Goal: Information Seeking & Learning: Get advice/opinions

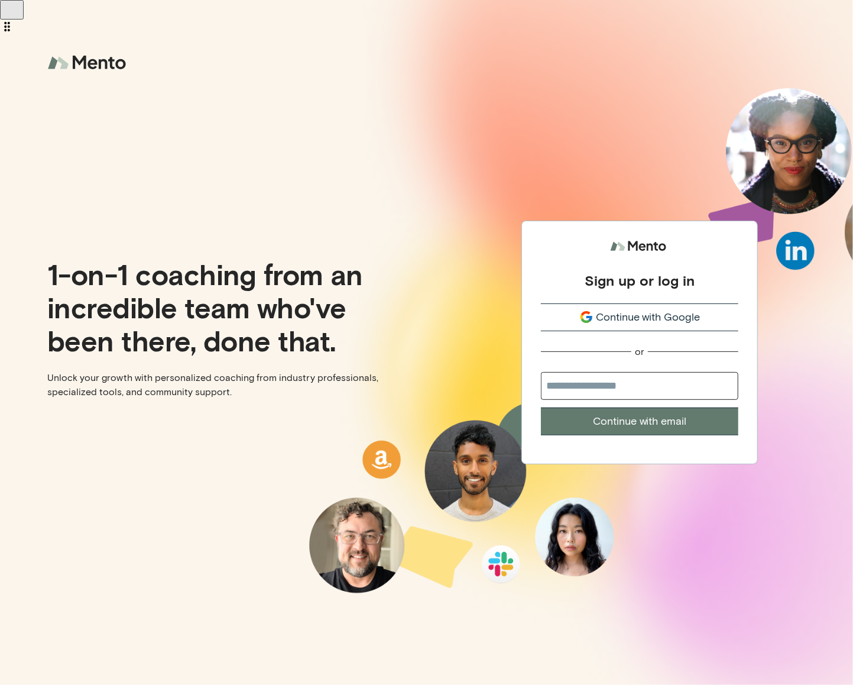
click at [732, 322] on div "Continue with Google" at bounding box center [640, 317] width 198 height 16
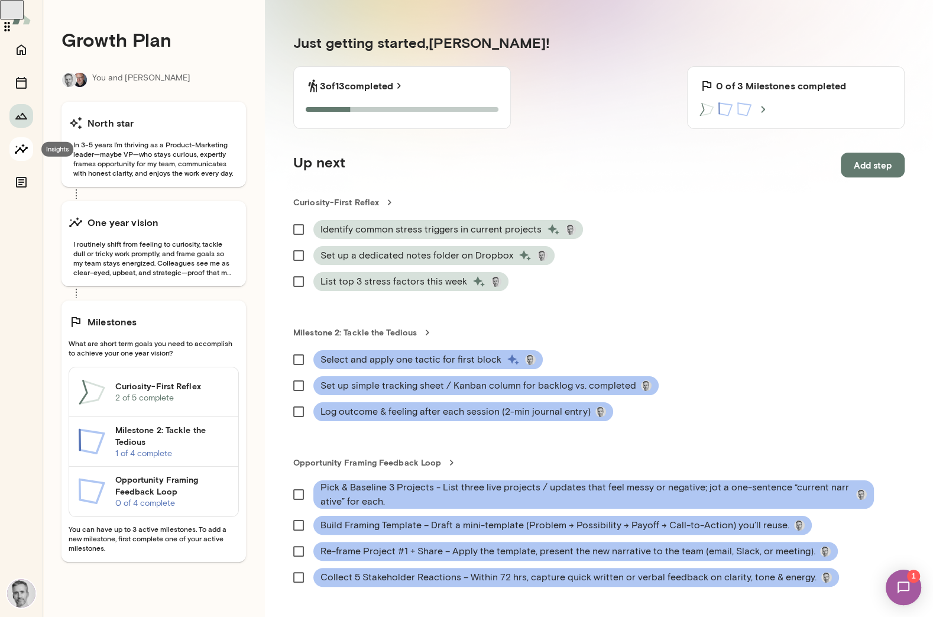
click at [25, 149] on icon "Insights" at bounding box center [21, 149] width 13 height 10
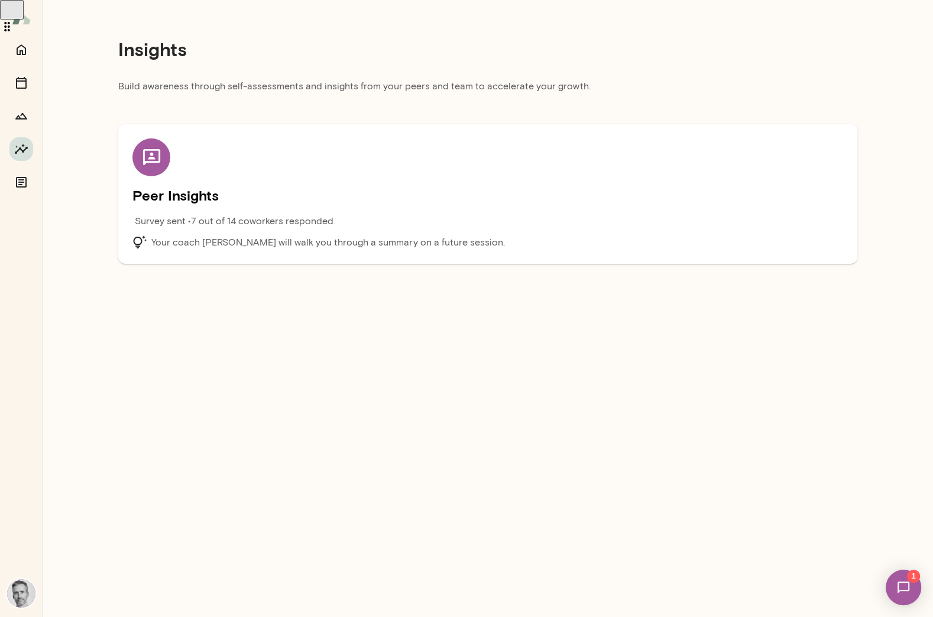
click at [397, 222] on div "Survey sent • 7 out of 14 coworkers responded" at bounding box center [398, 224] width 533 height 21
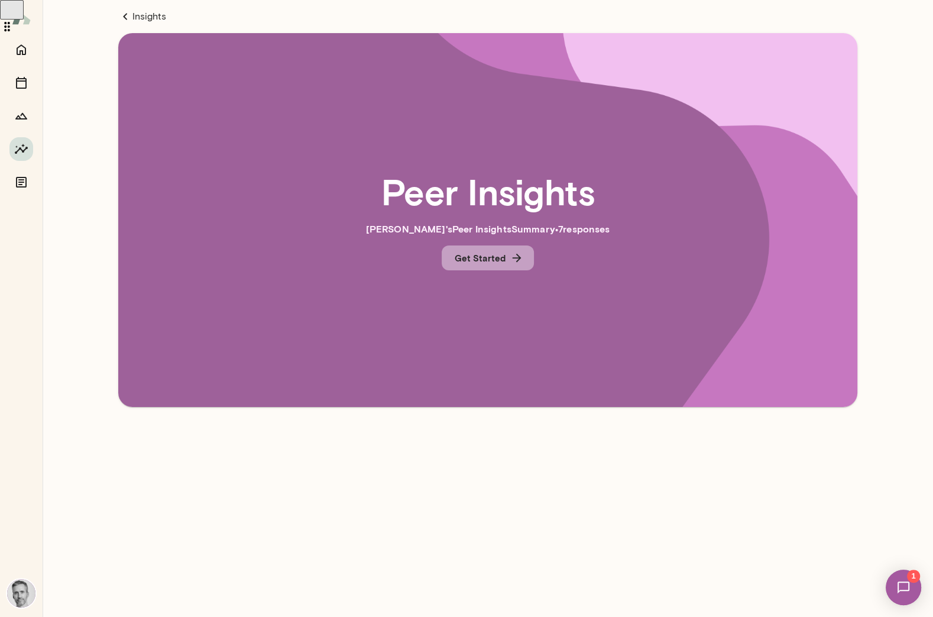
click at [455, 260] on button "Get Started" at bounding box center [488, 257] width 92 height 25
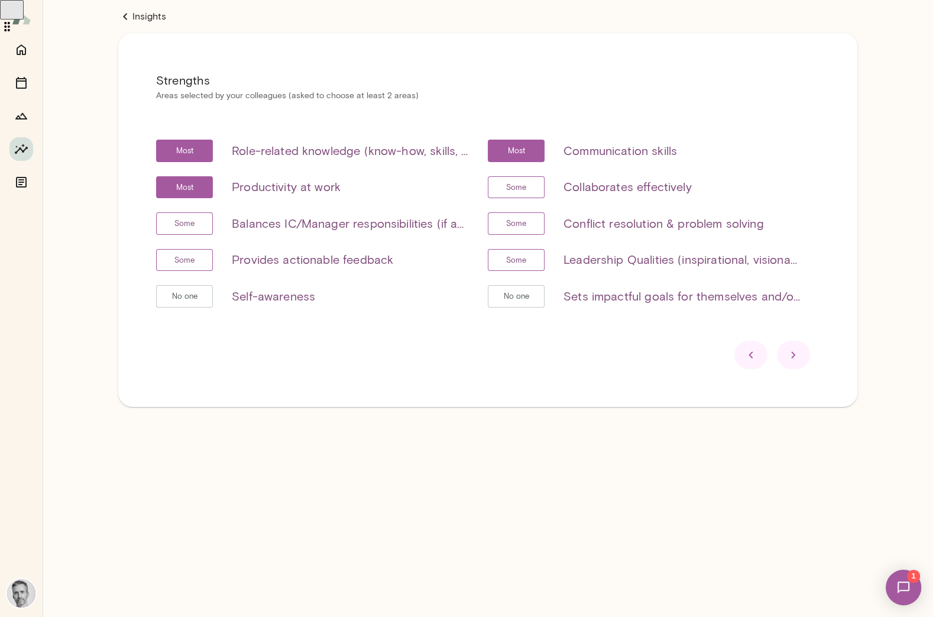
click at [785, 354] on div at bounding box center [793, 355] width 33 height 28
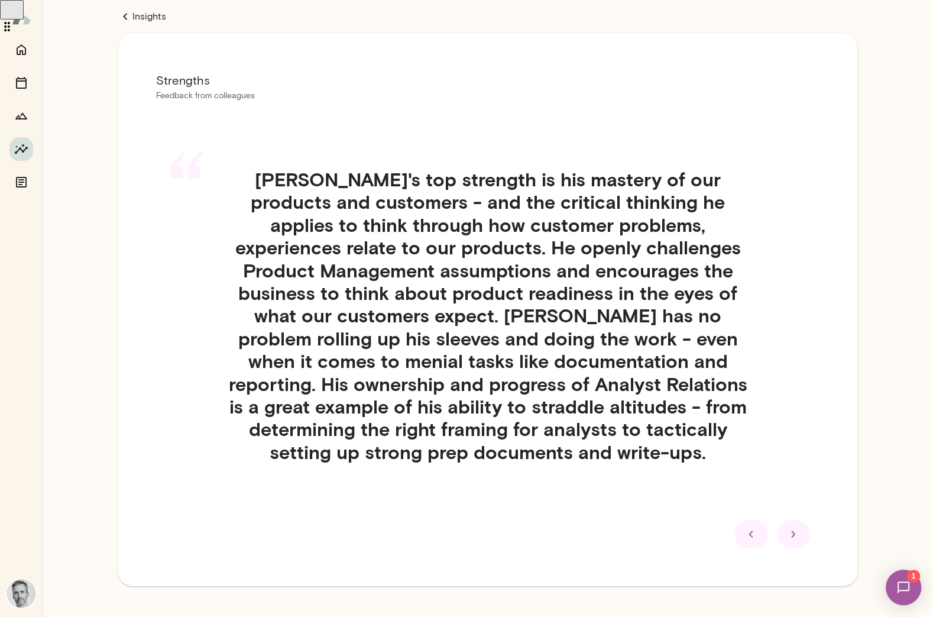
click at [797, 529] on icon at bounding box center [793, 534] width 14 height 14
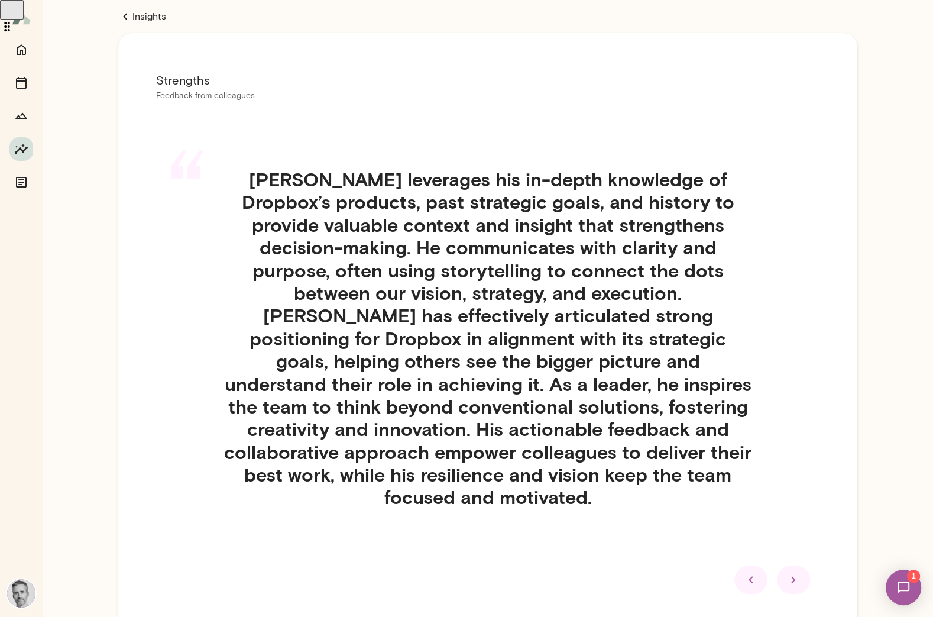
click at [788, 572] on icon at bounding box center [793, 579] width 14 height 14
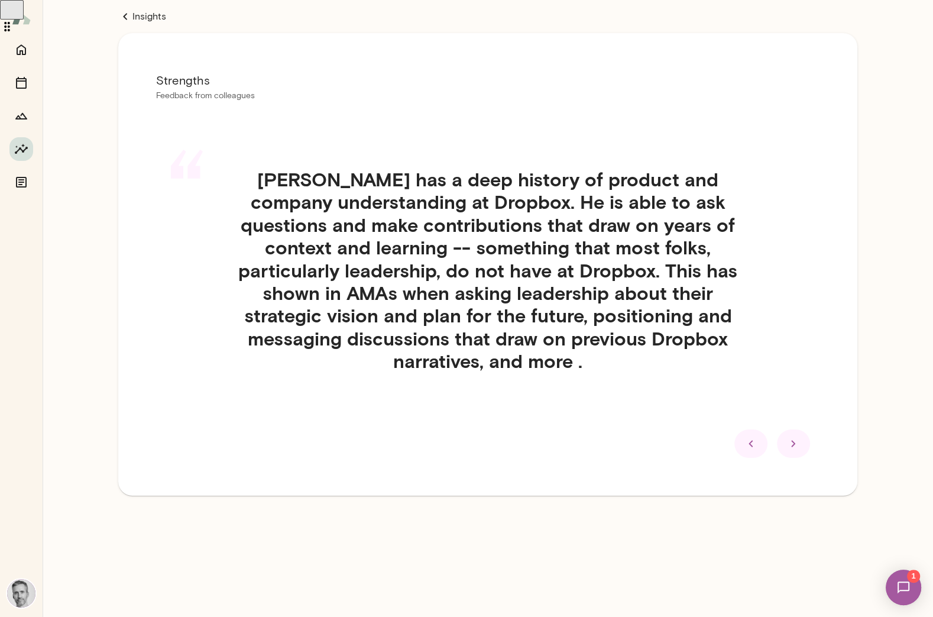
click at [804, 435] on div at bounding box center [793, 443] width 33 height 28
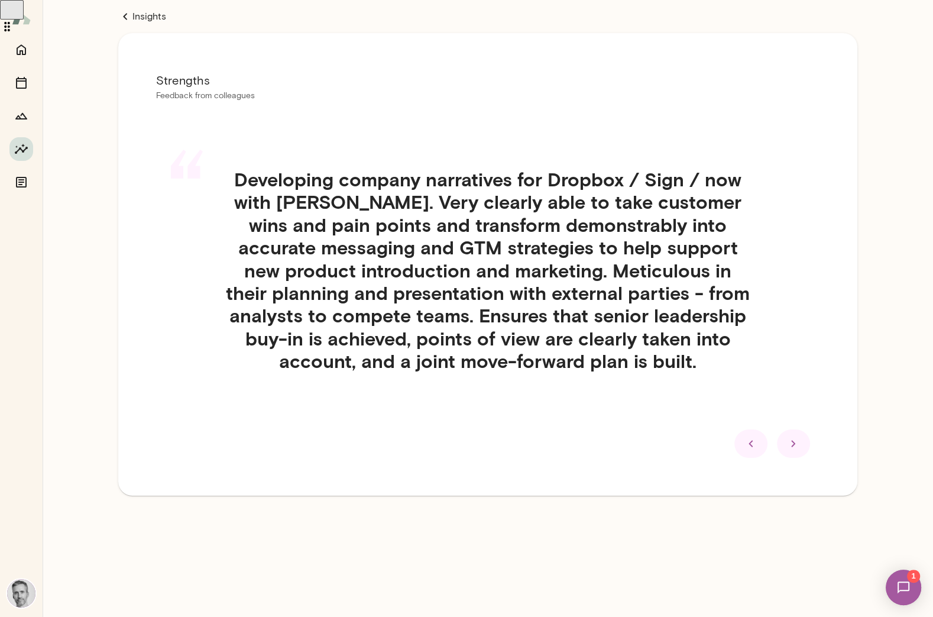
click at [800, 440] on icon at bounding box center [793, 443] width 14 height 14
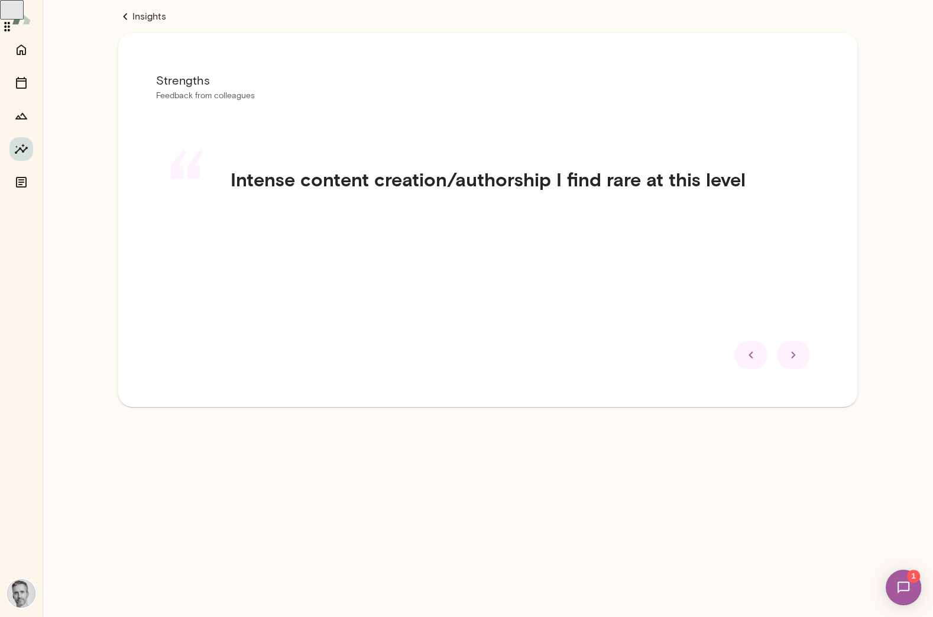
click at [800, 361] on icon at bounding box center [793, 355] width 14 height 14
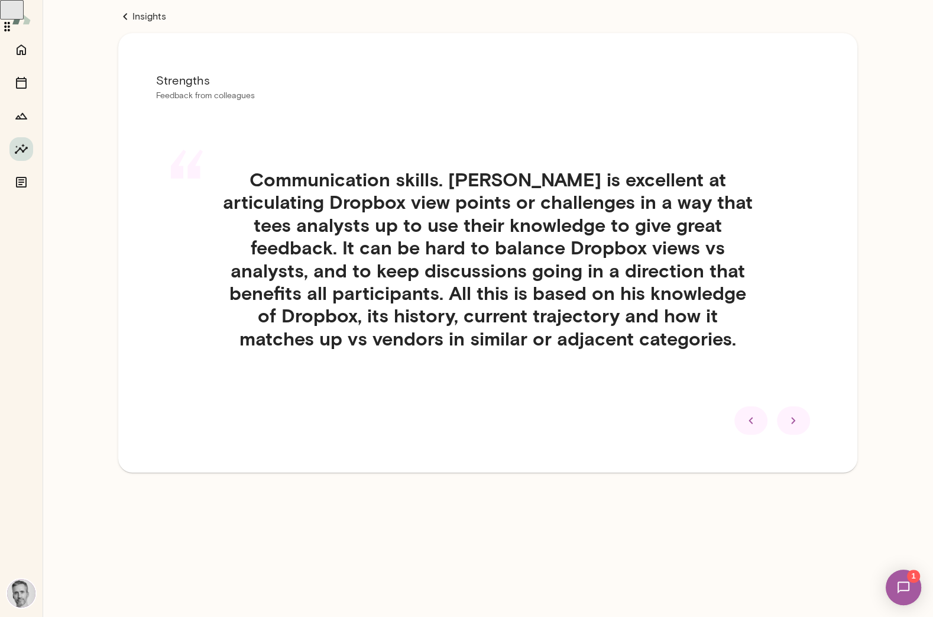
click at [794, 419] on icon at bounding box center [793, 420] width 4 height 7
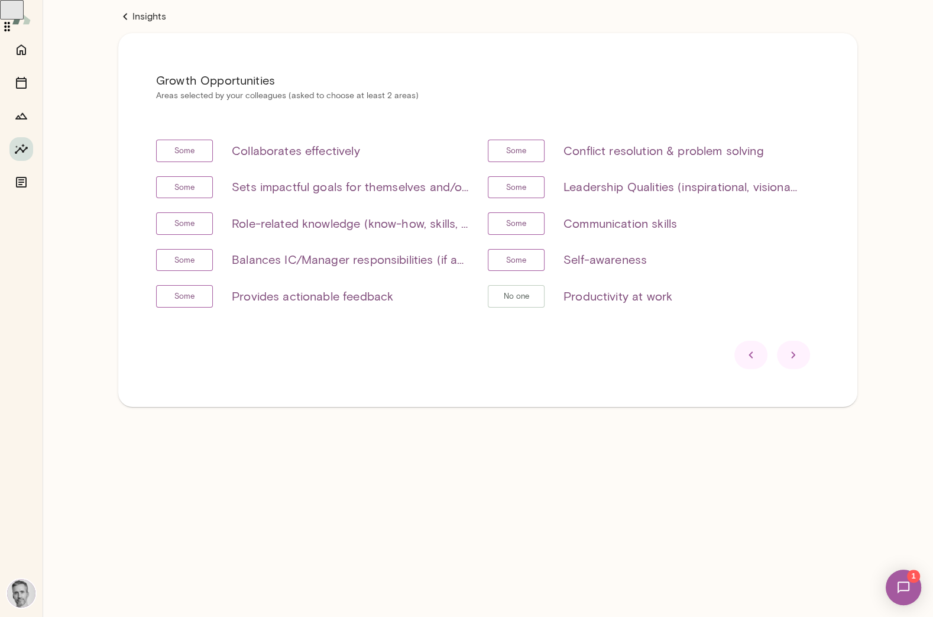
click at [799, 355] on icon at bounding box center [793, 355] width 14 height 14
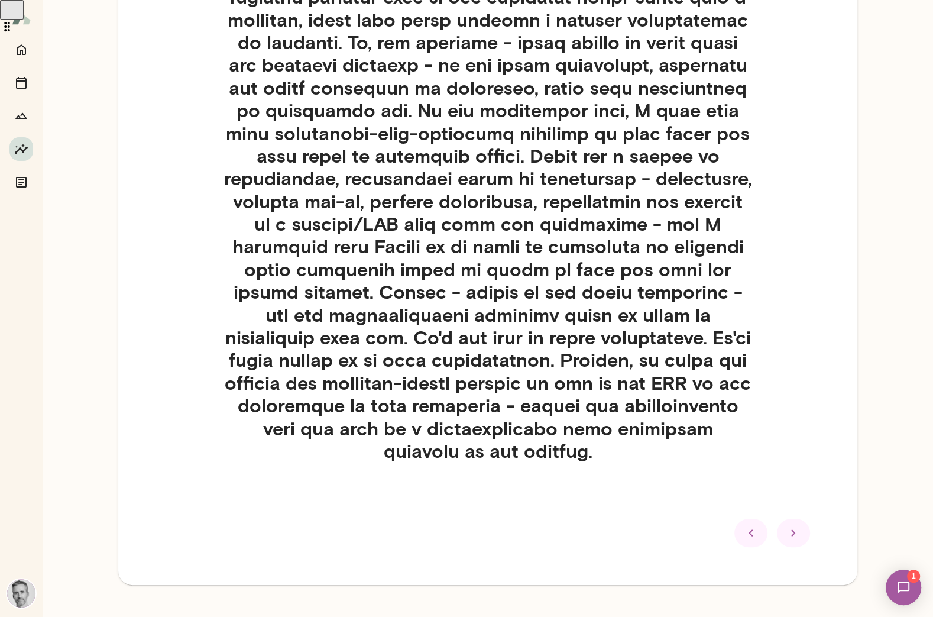
scroll to position [276, 0]
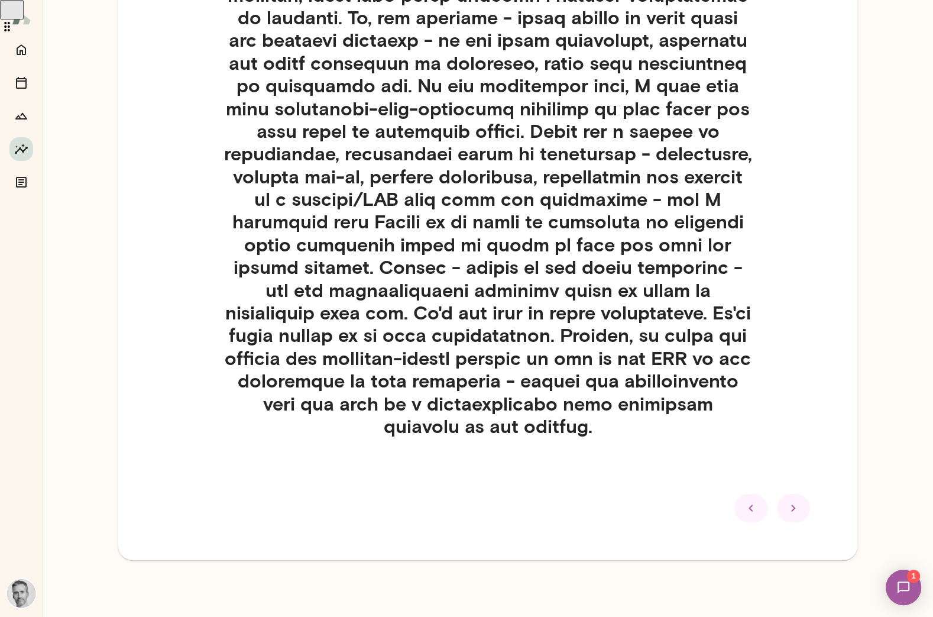
click at [799, 509] on icon at bounding box center [793, 508] width 14 height 14
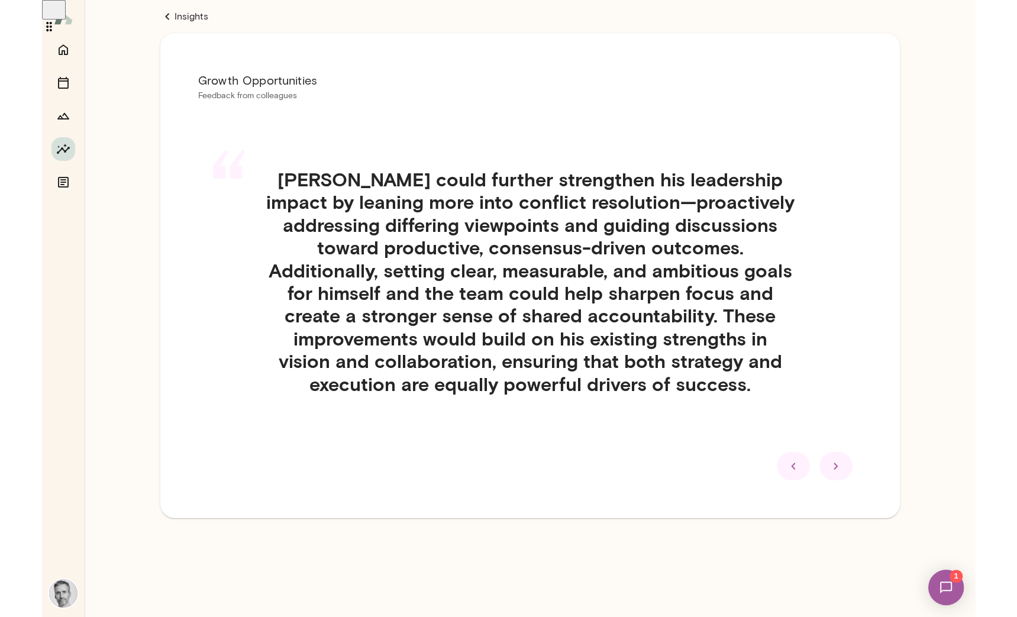
scroll to position [0, 0]
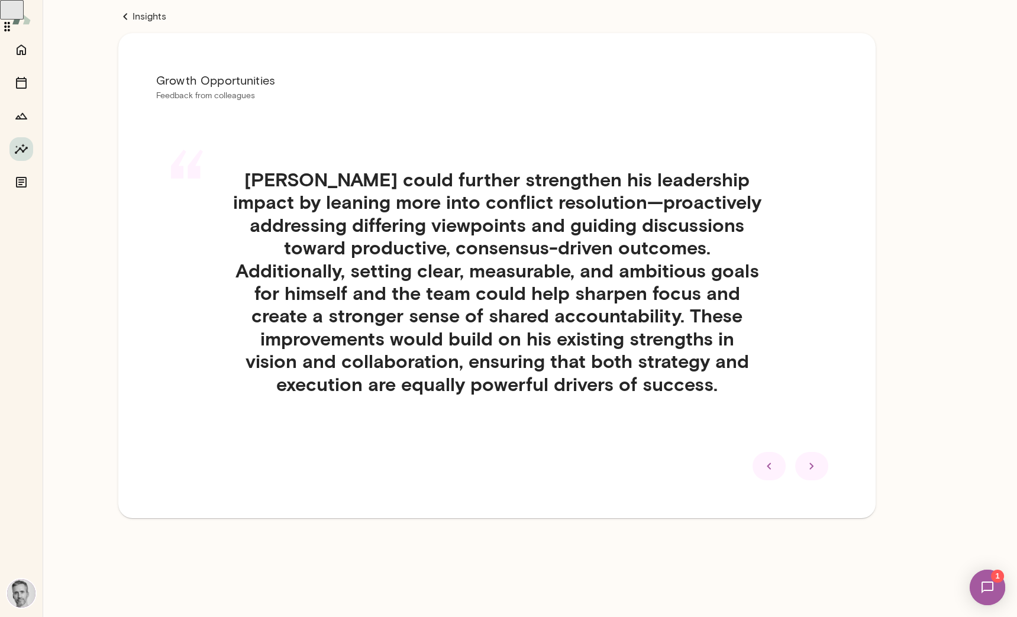
click at [805, 466] on icon at bounding box center [811, 466] width 14 height 14
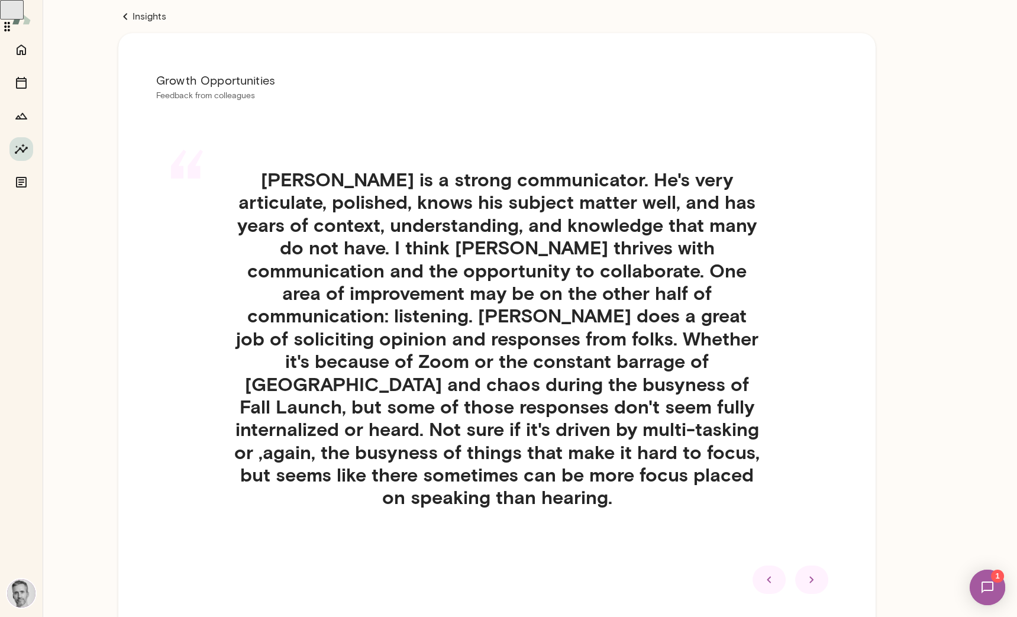
click at [812, 572] on icon at bounding box center [811, 579] width 14 height 14
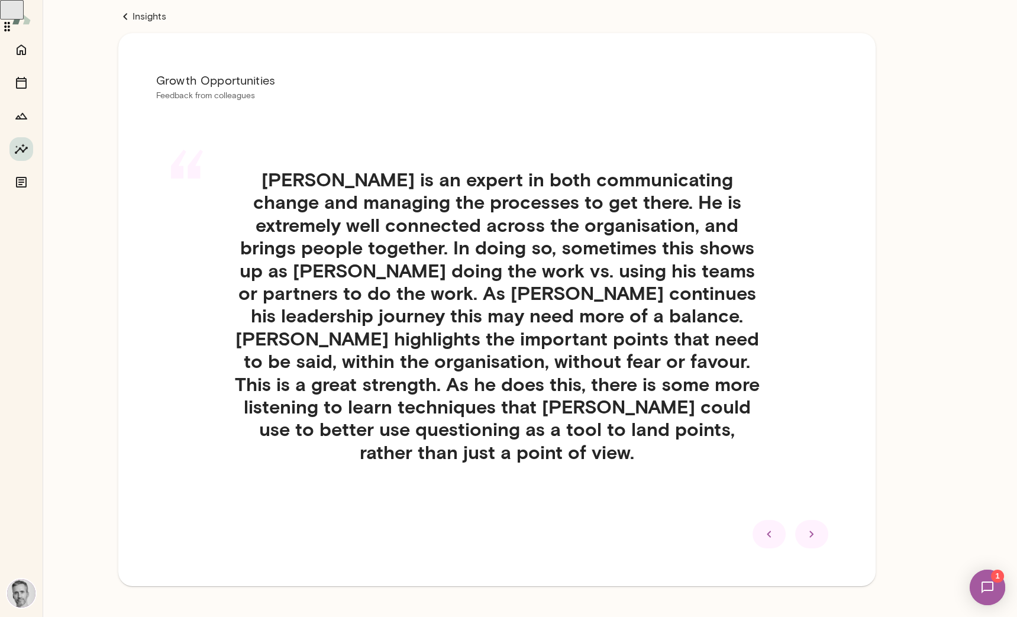
click at [814, 527] on icon at bounding box center [811, 534] width 14 height 14
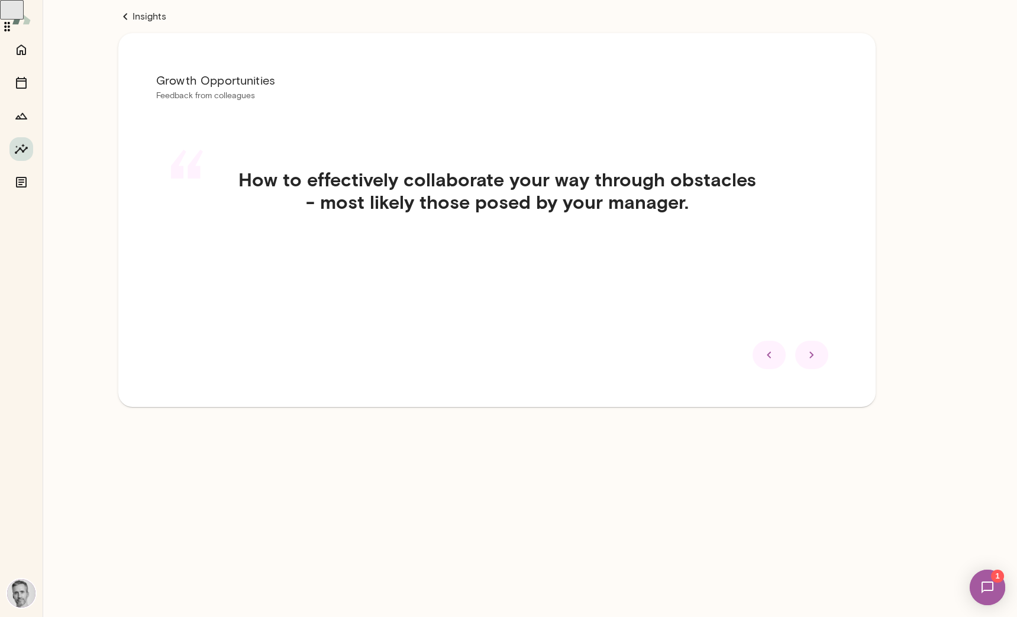
click at [817, 358] on icon at bounding box center [811, 355] width 14 height 14
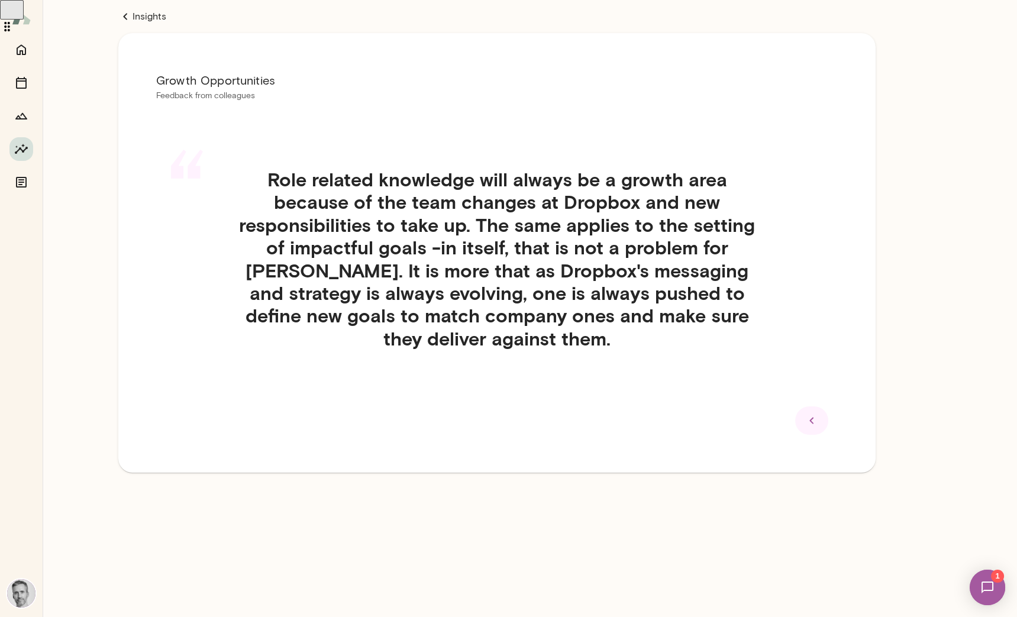
click at [812, 414] on icon at bounding box center [811, 420] width 14 height 14
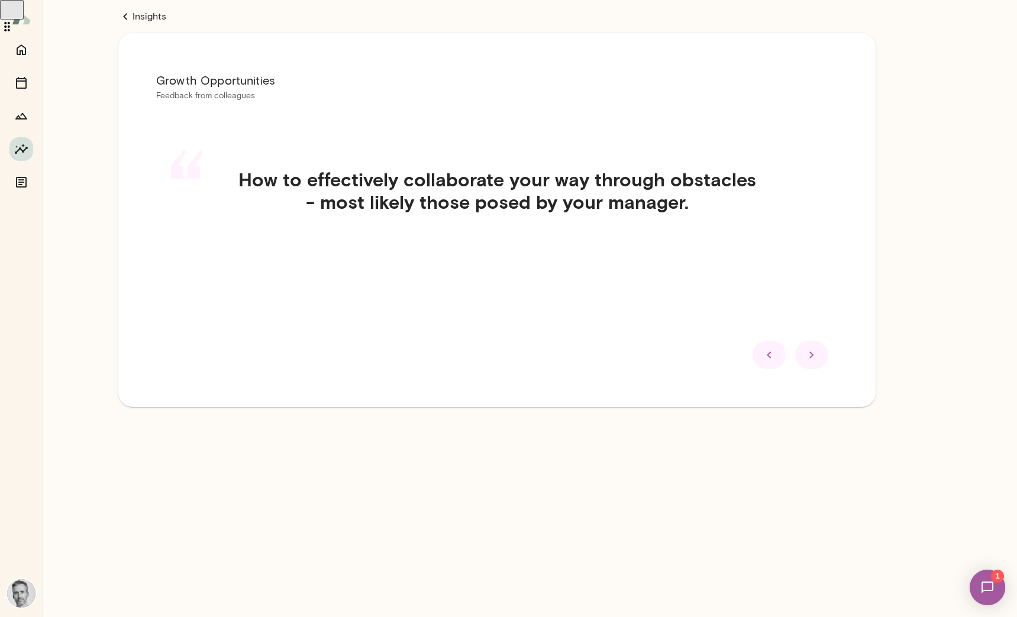
click at [766, 359] on icon at bounding box center [769, 355] width 14 height 14
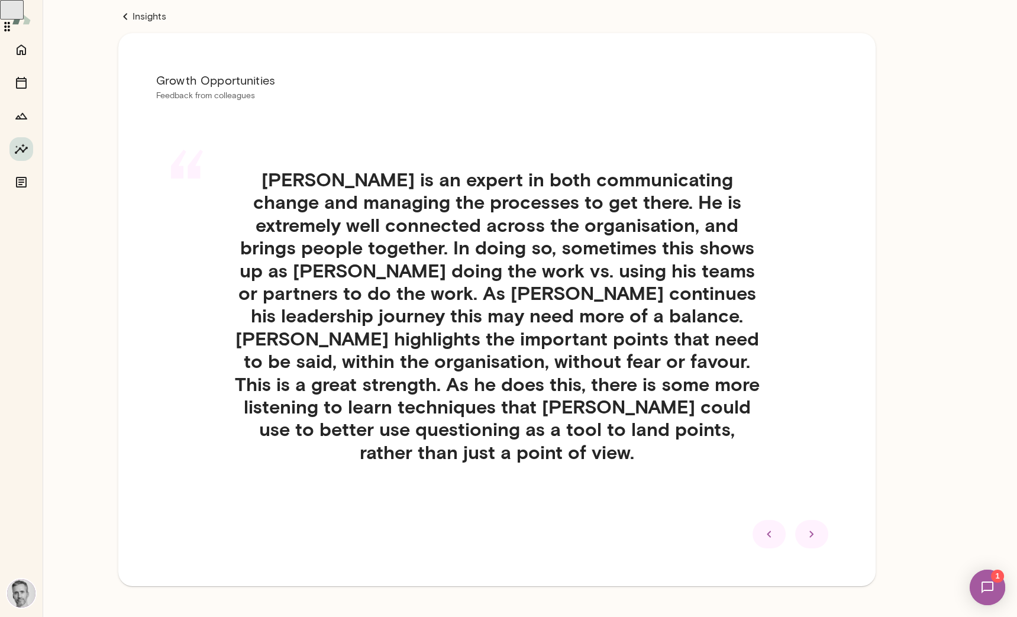
click at [763, 527] on icon at bounding box center [769, 534] width 14 height 14
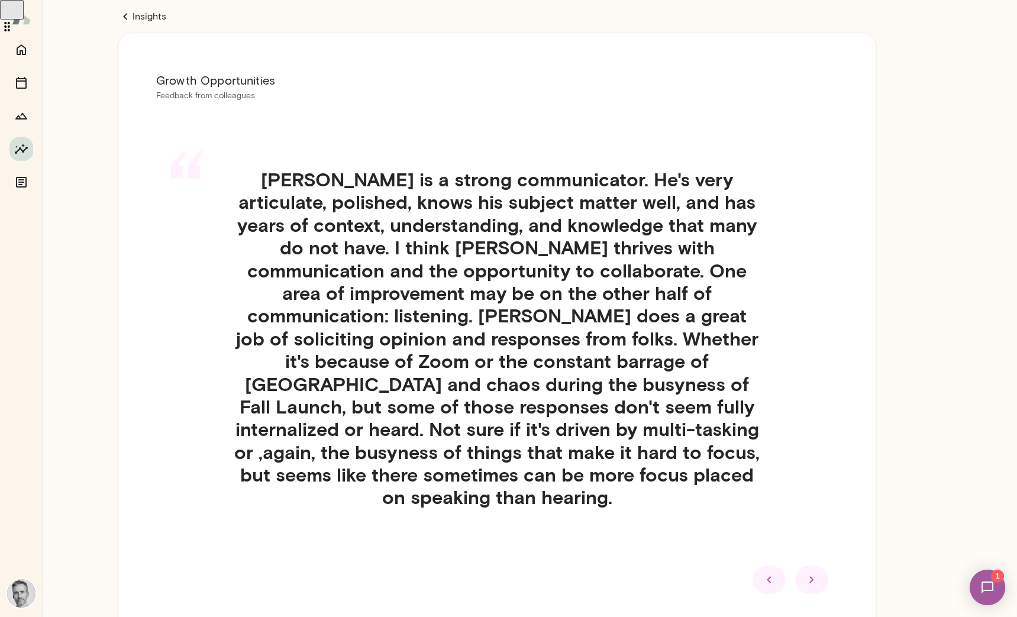
click at [768, 542] on div "Growth Opportunities Feedback from colleagues “ George is a strong communicator…" at bounding box center [496, 332] width 757 height 598
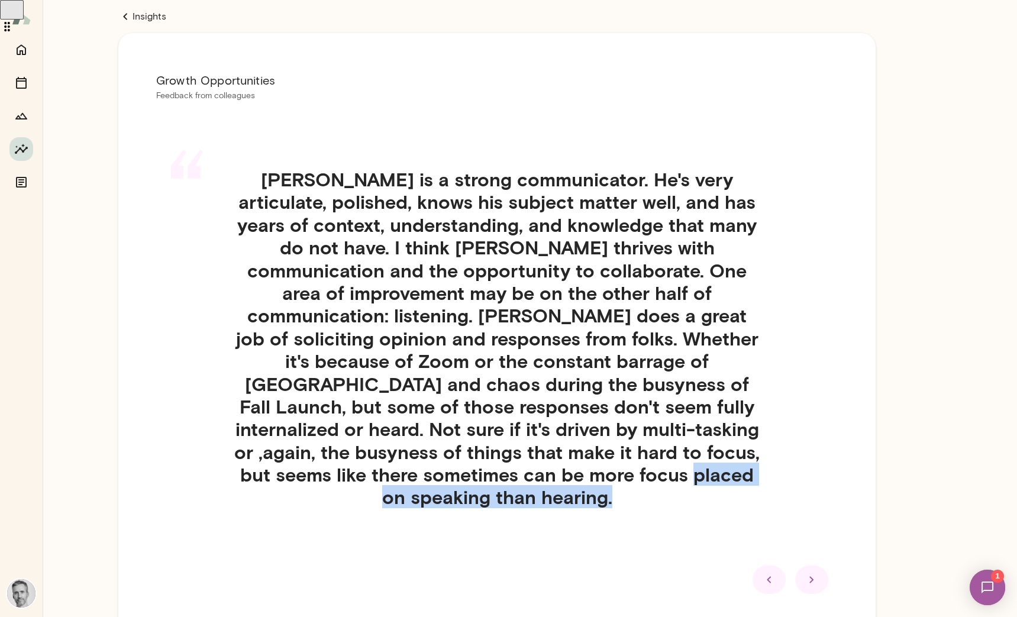
click at [765, 572] on icon at bounding box center [769, 579] width 14 height 14
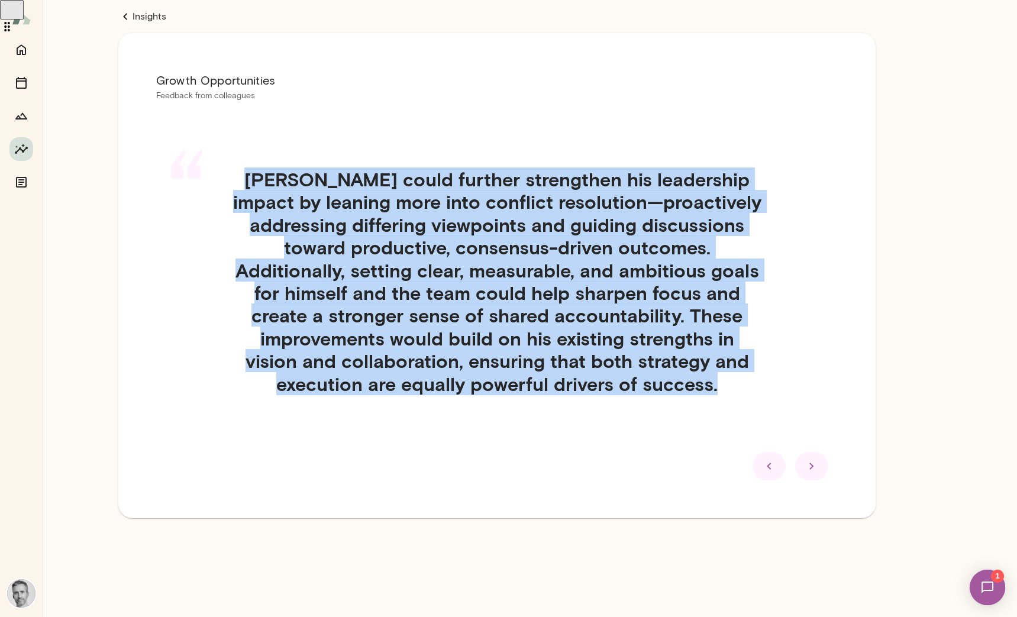
click at [777, 471] on div at bounding box center [768, 466] width 33 height 28
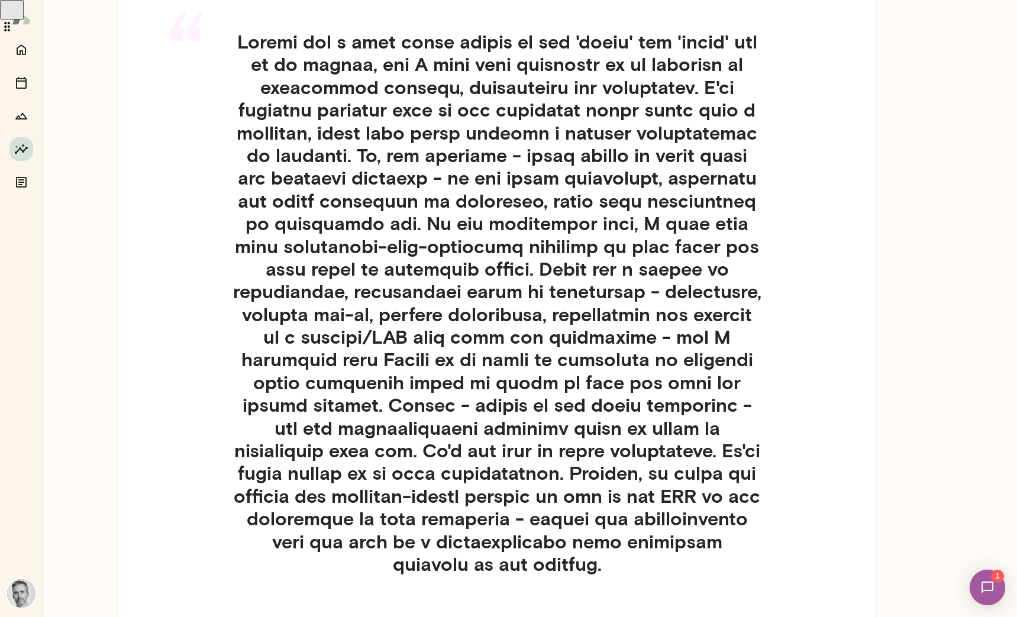
scroll to position [80, 0]
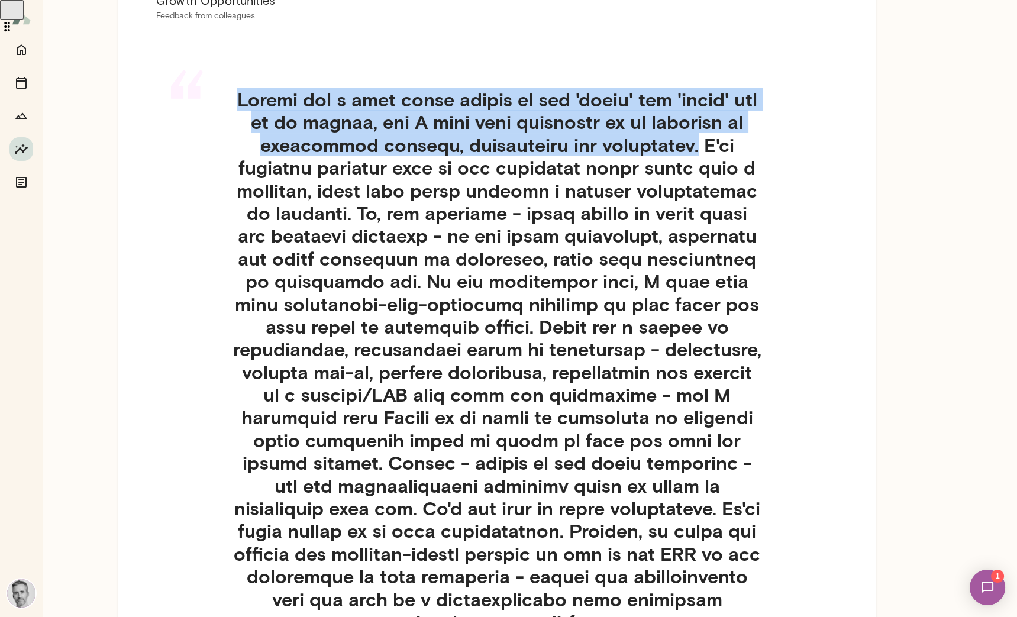
drag, startPoint x: 252, startPoint y: 97, endPoint x: 642, endPoint y: 144, distance: 393.1
click at [642, 144] on h4 at bounding box center [497, 360] width 530 height 545
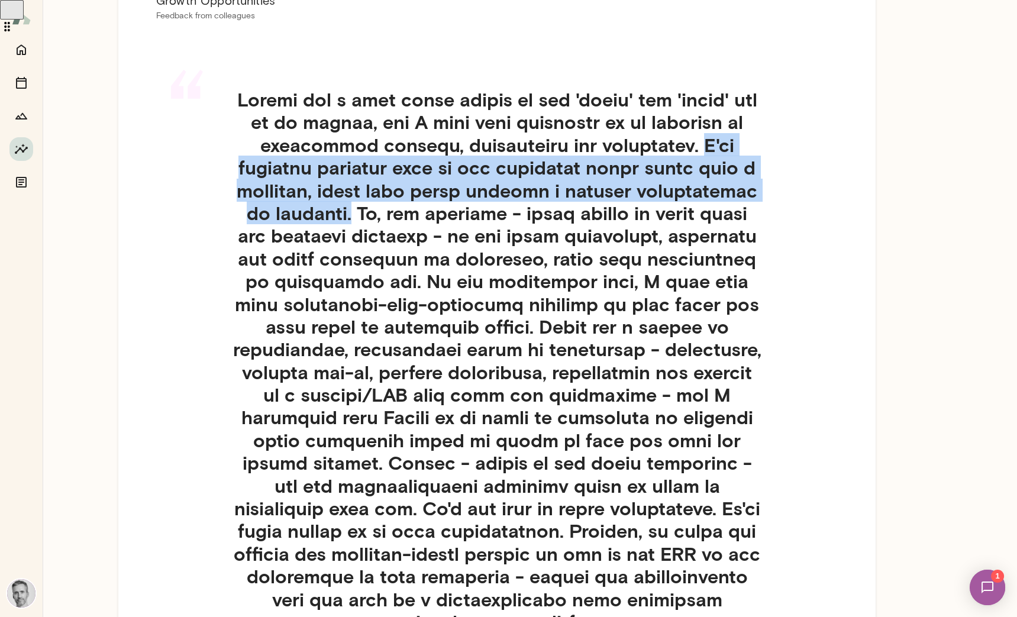
drag, startPoint x: 648, startPoint y: 144, endPoint x: 315, endPoint y: 208, distance: 339.0
click at [313, 207] on h4 at bounding box center [497, 360] width 530 height 545
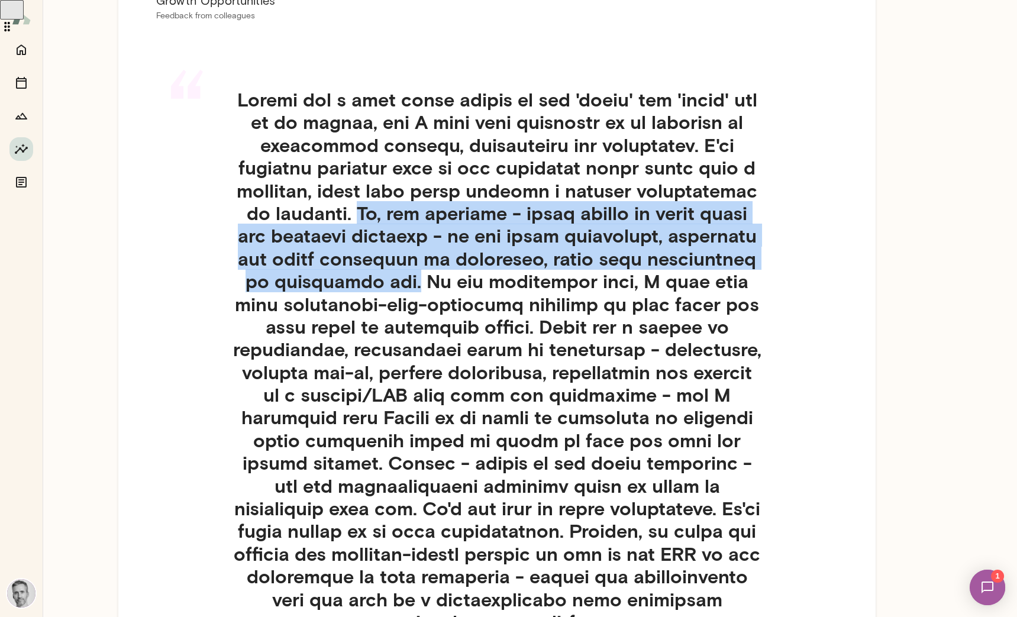
drag, startPoint x: 316, startPoint y: 209, endPoint x: 394, endPoint y: 268, distance: 98.3
click at [391, 272] on h4 at bounding box center [497, 360] width 530 height 545
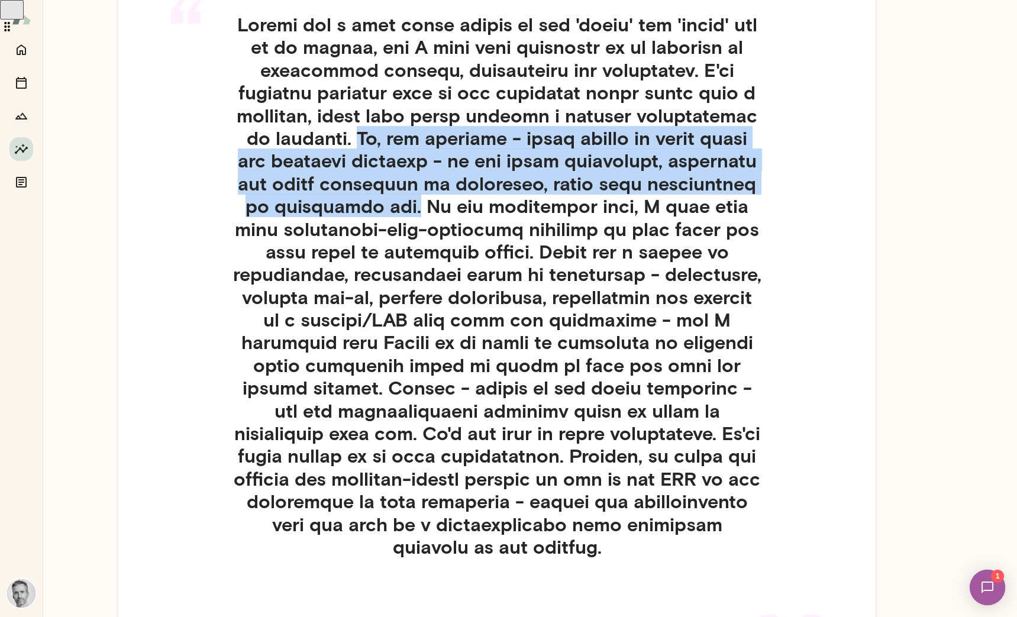
scroll to position [154, 0]
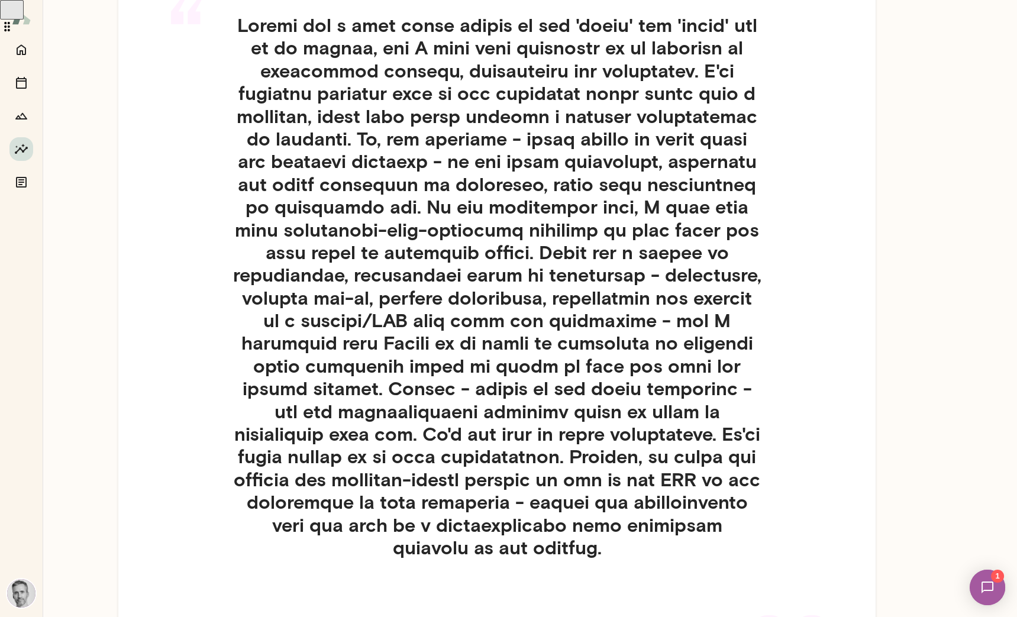
click at [423, 205] on h4 at bounding box center [497, 286] width 530 height 545
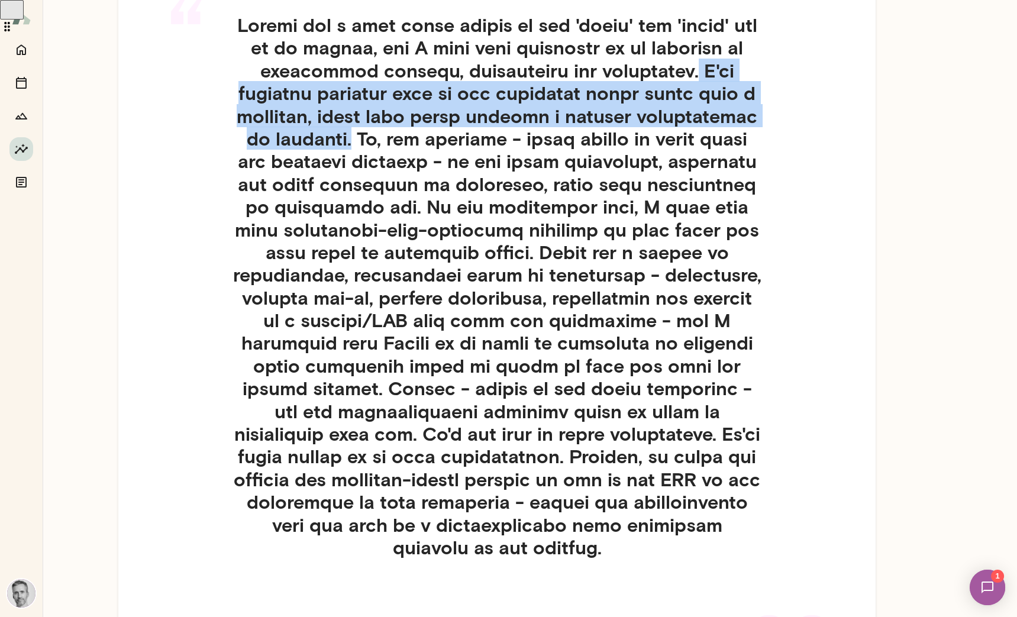
drag, startPoint x: 645, startPoint y: 70, endPoint x: 310, endPoint y: 144, distance: 342.9
click at [310, 144] on h4 at bounding box center [497, 286] width 530 height 545
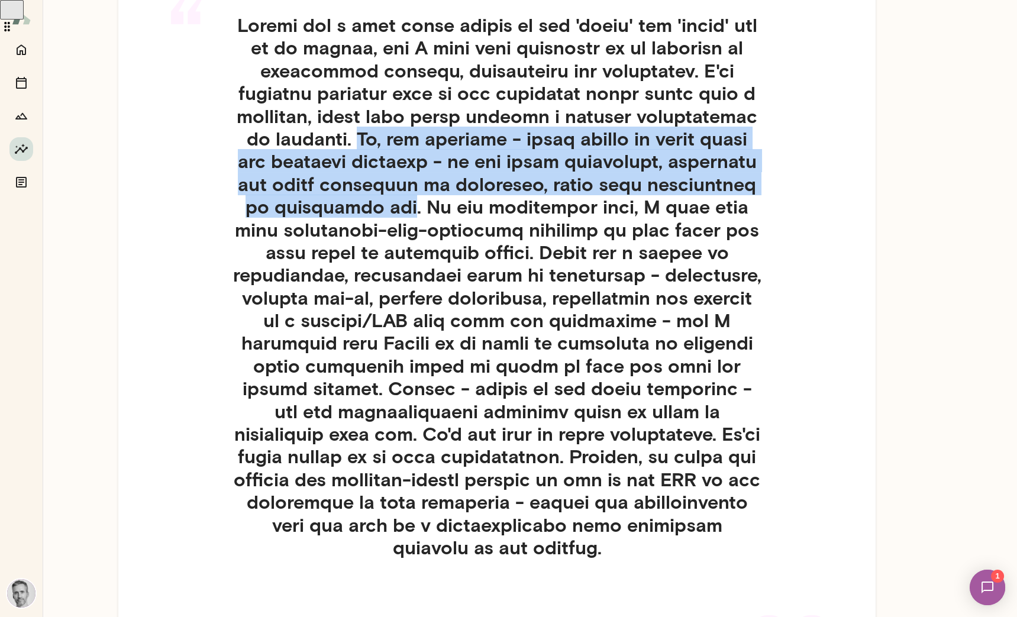
drag, startPoint x: 318, startPoint y: 141, endPoint x: 384, endPoint y: 202, distance: 90.4
click at [384, 202] on h4 at bounding box center [497, 286] width 530 height 545
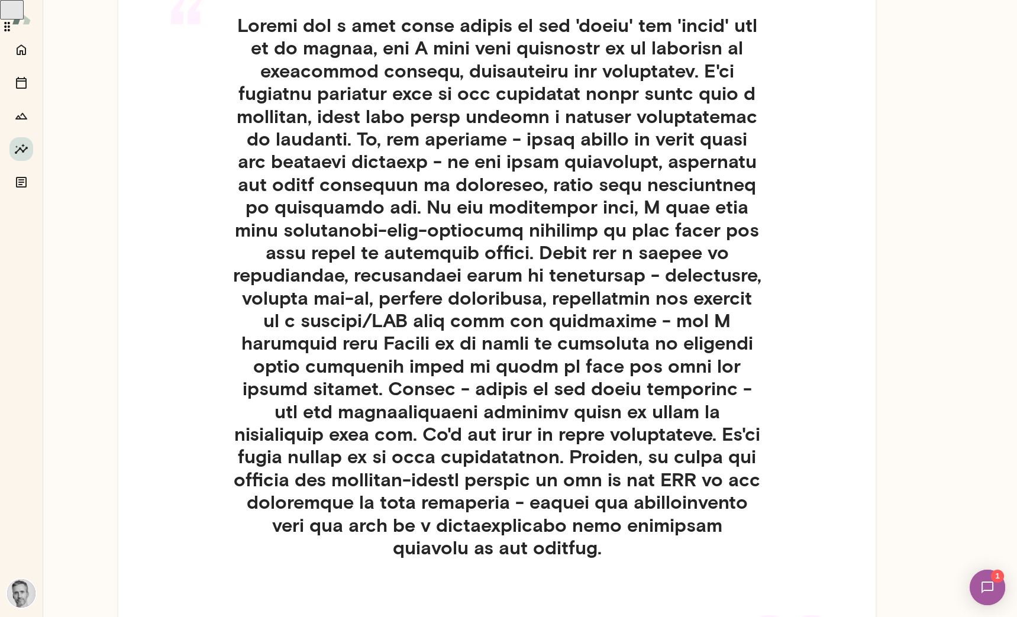
drag, startPoint x: 393, startPoint y: 206, endPoint x: 565, endPoint y: 207, distance: 171.5
click at [565, 207] on h4 at bounding box center [497, 286] width 530 height 545
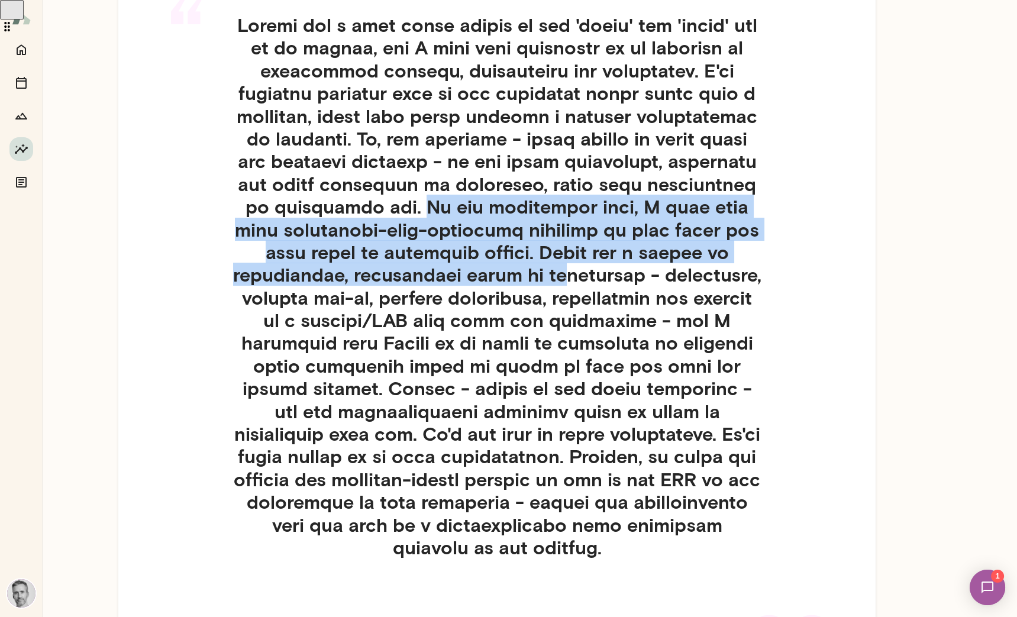
drag, startPoint x: 397, startPoint y: 211, endPoint x: 590, endPoint y: 268, distance: 201.1
click at [561, 271] on h4 at bounding box center [497, 286] width 530 height 545
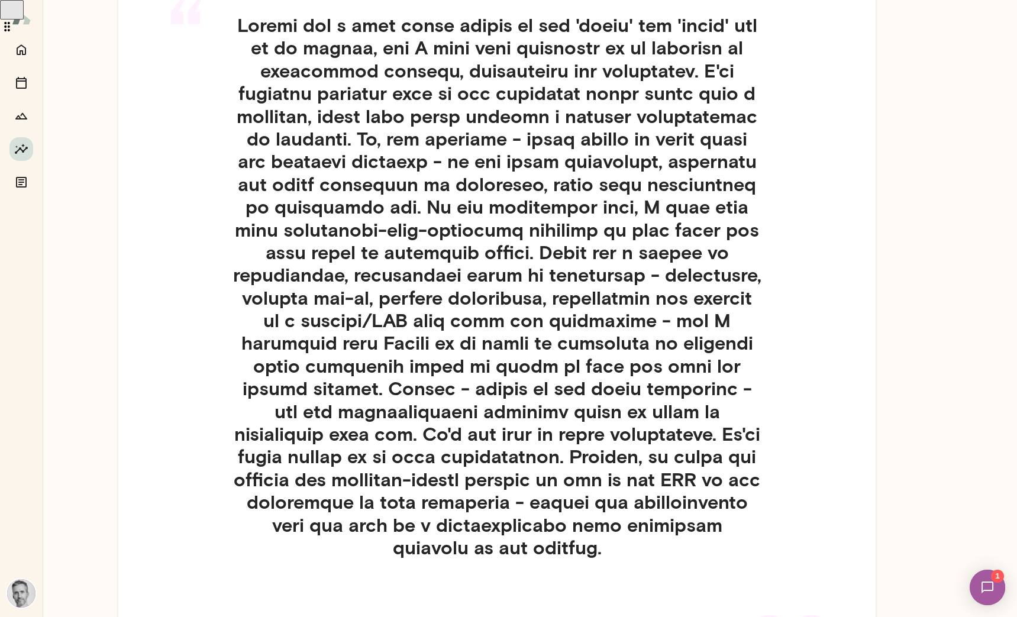
drag, startPoint x: 633, startPoint y: 263, endPoint x: 626, endPoint y: 263, distance: 7.1
click at [630, 263] on h4 at bounding box center [497, 286] width 530 height 545
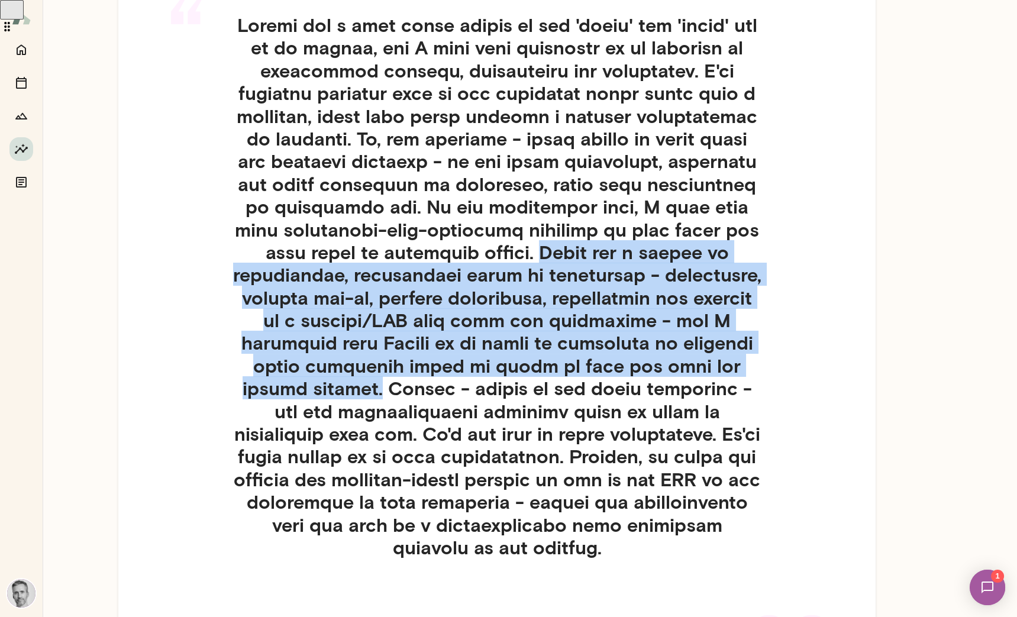
drag, startPoint x: 538, startPoint y: 253, endPoint x: 422, endPoint y: 381, distance: 173.3
click at [422, 381] on h4 at bounding box center [497, 286] width 530 height 545
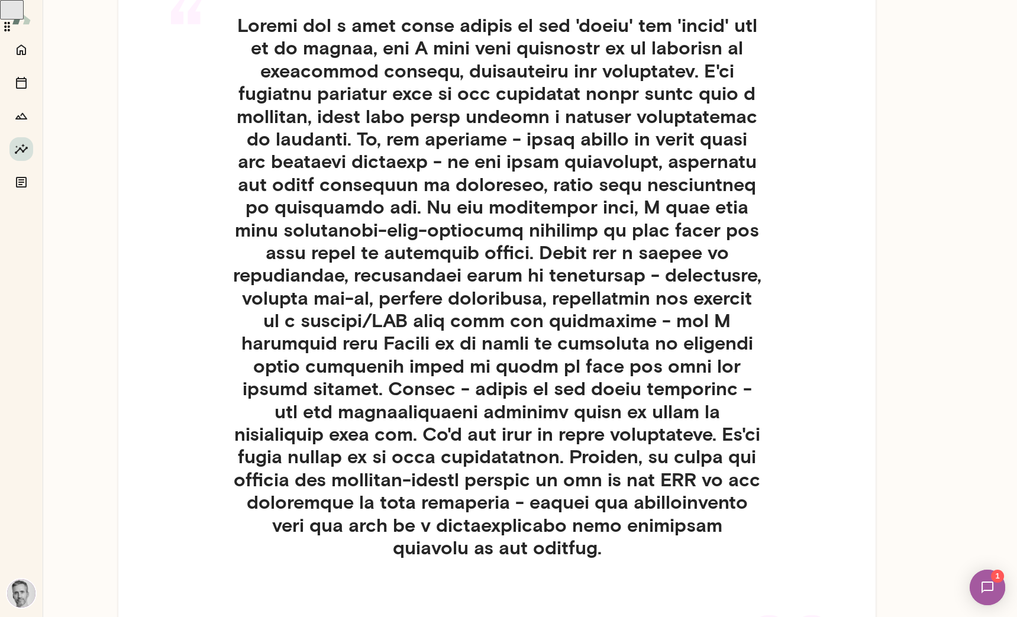
click at [425, 390] on h4 at bounding box center [497, 286] width 530 height 545
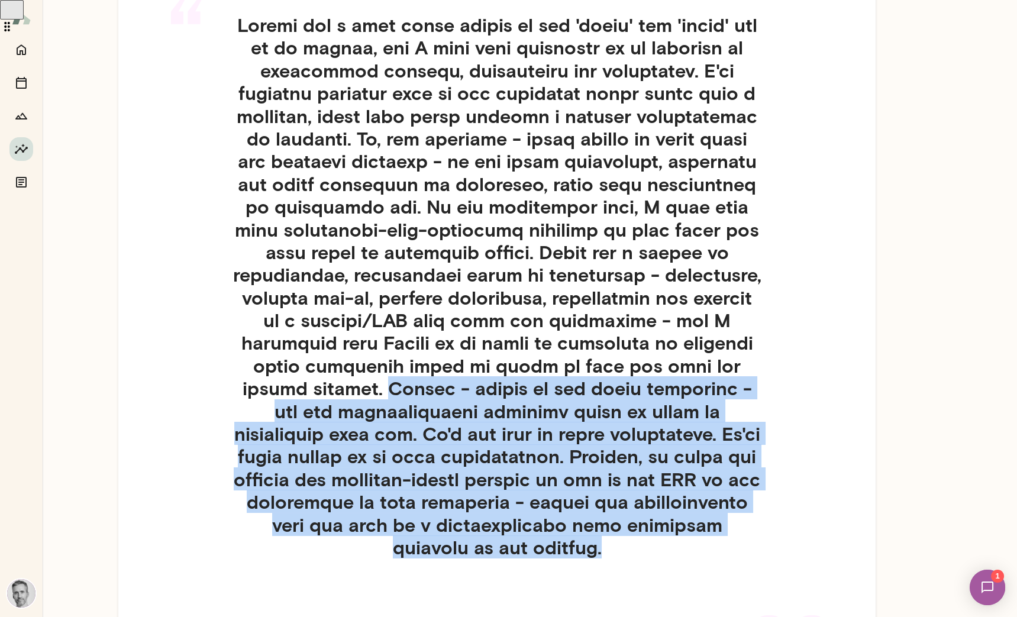
drag, startPoint x: 425, startPoint y: 391, endPoint x: 683, endPoint y: 549, distance: 302.8
click at [685, 552] on h4 at bounding box center [497, 286] width 530 height 545
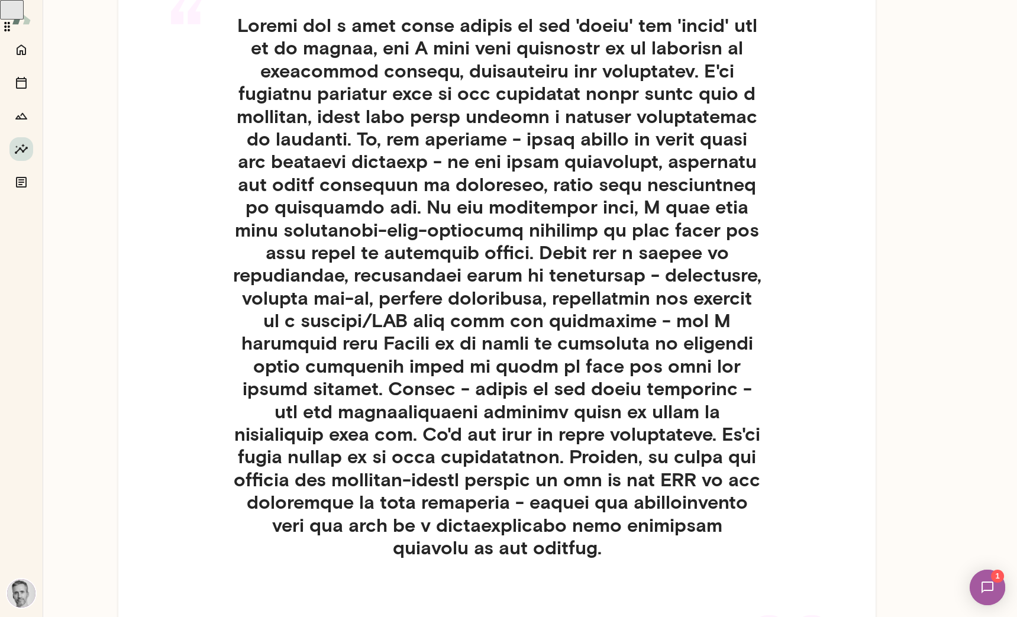
click at [668, 344] on h4 at bounding box center [497, 286] width 530 height 545
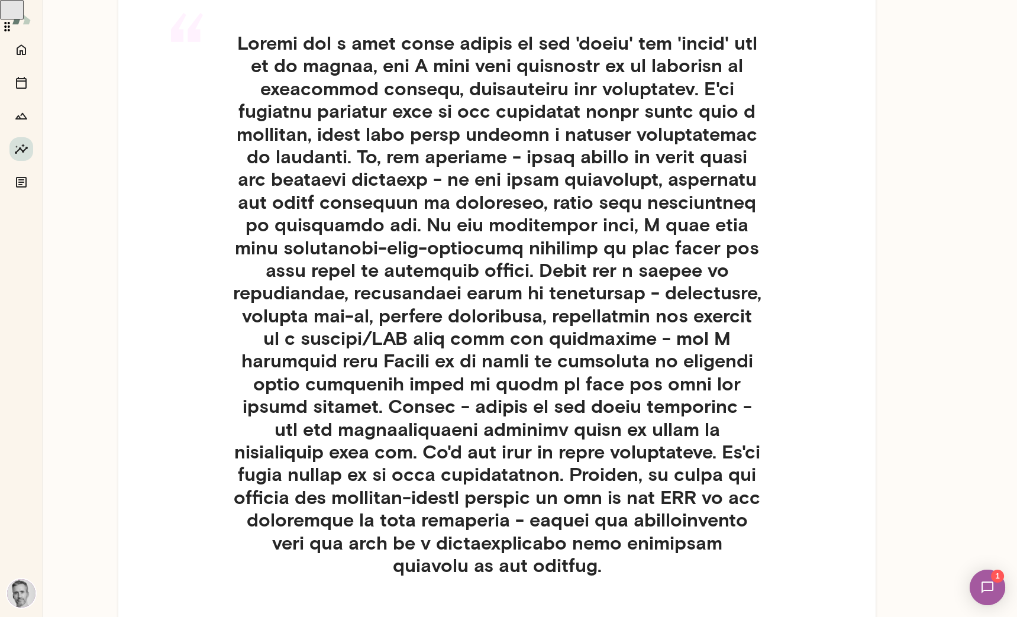
scroll to position [136, 0]
click at [836, 270] on div "“" at bounding box center [496, 319] width 681 height 630
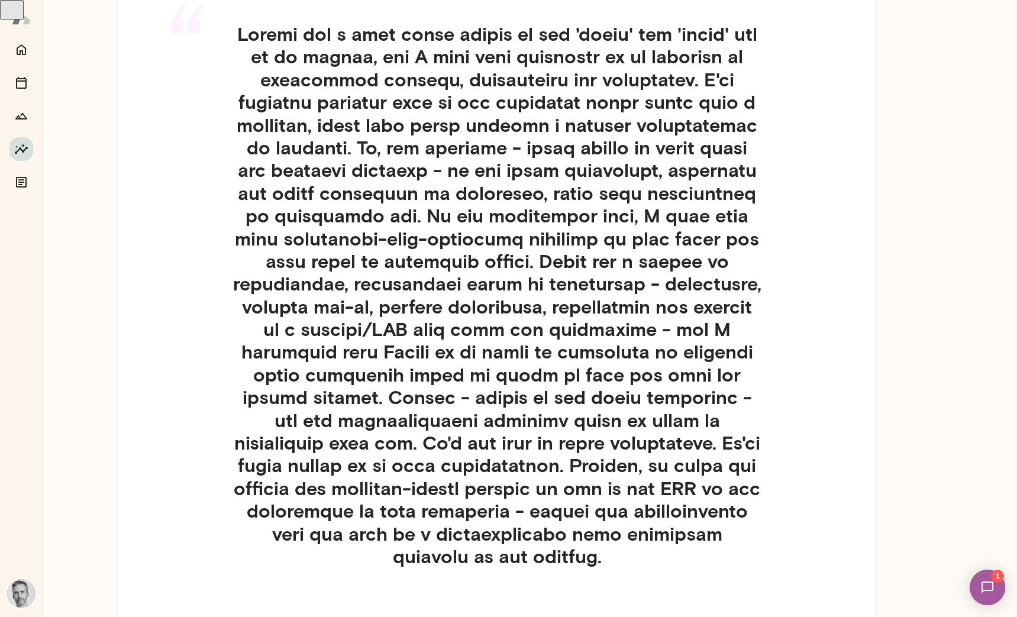
drag, startPoint x: 1008, startPoint y: 566, endPoint x: 1008, endPoint y: 383, distance: 182.7
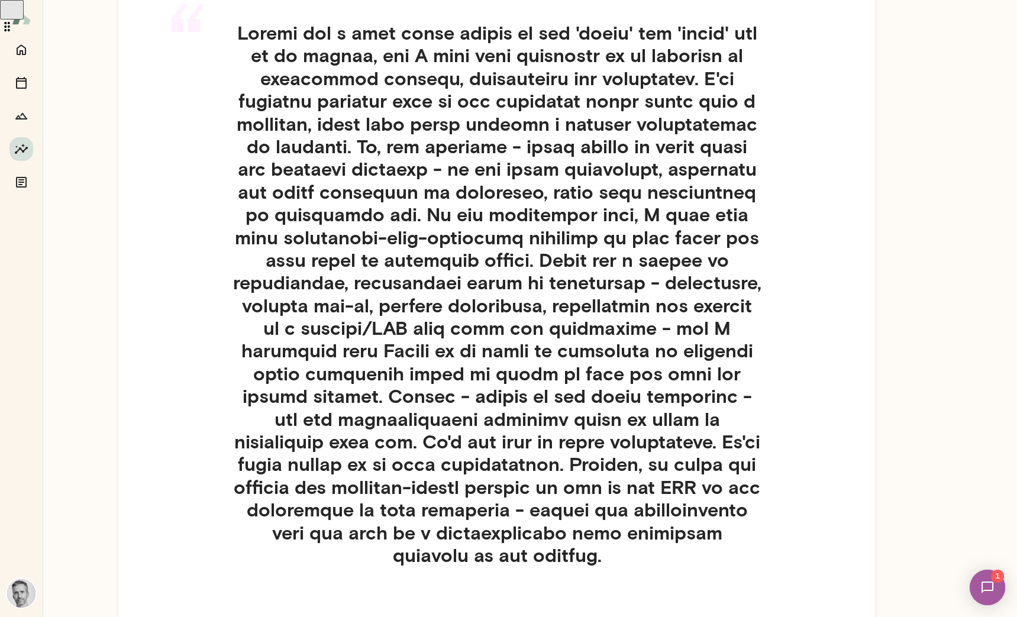
scroll to position [192, 0]
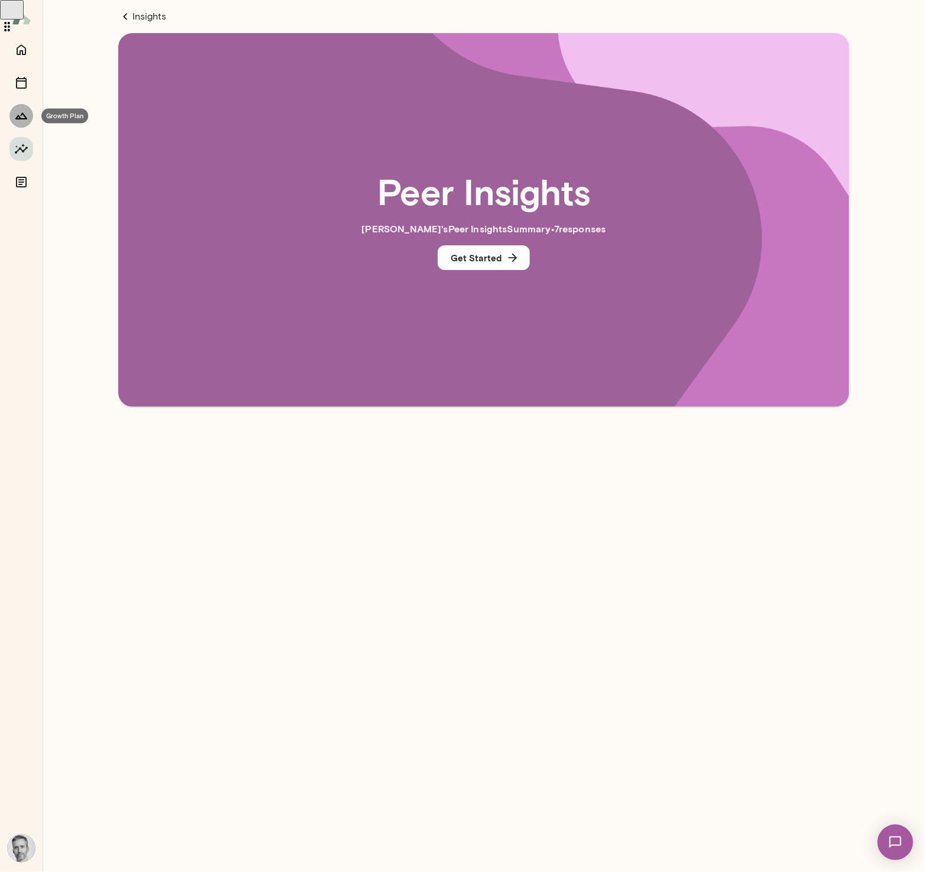
click at [21, 114] on icon "Growth Plan" at bounding box center [21, 116] width 12 height 7
